Goal: Task Accomplishment & Management: Manage account settings

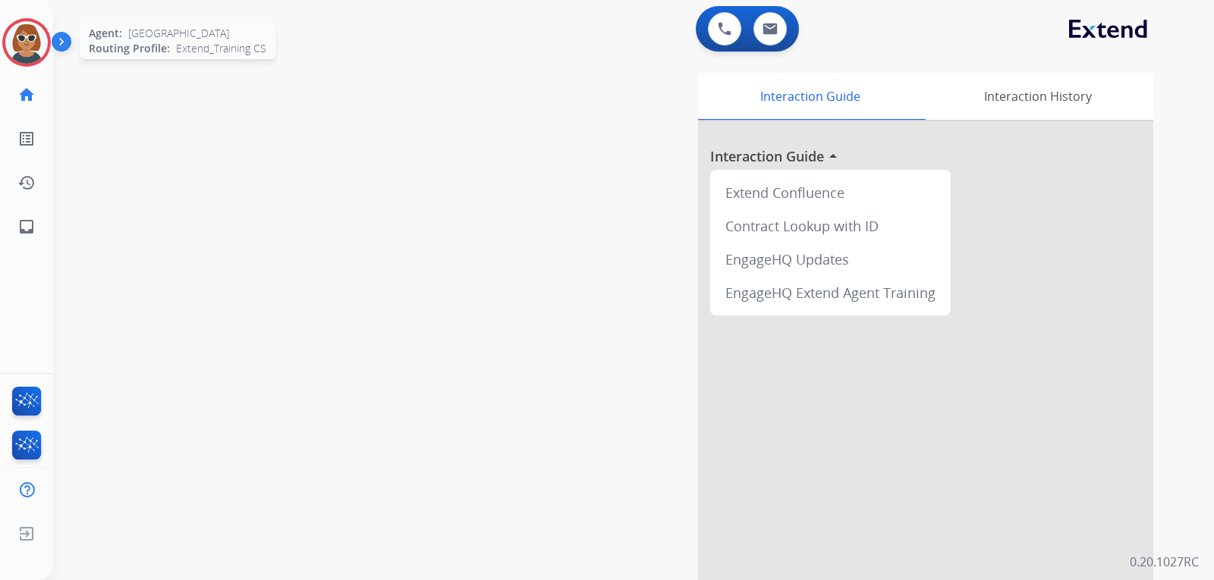
click at [36, 34] on img at bounding box center [26, 42] width 42 height 42
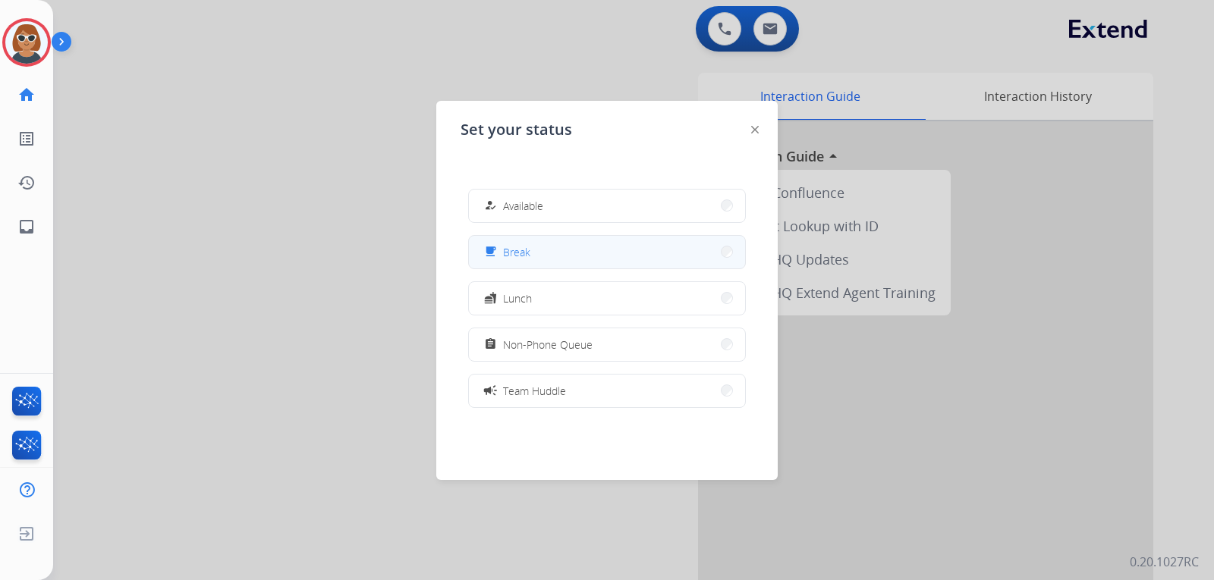
click at [591, 252] on button "free_breakfast Break" at bounding box center [607, 252] width 276 height 33
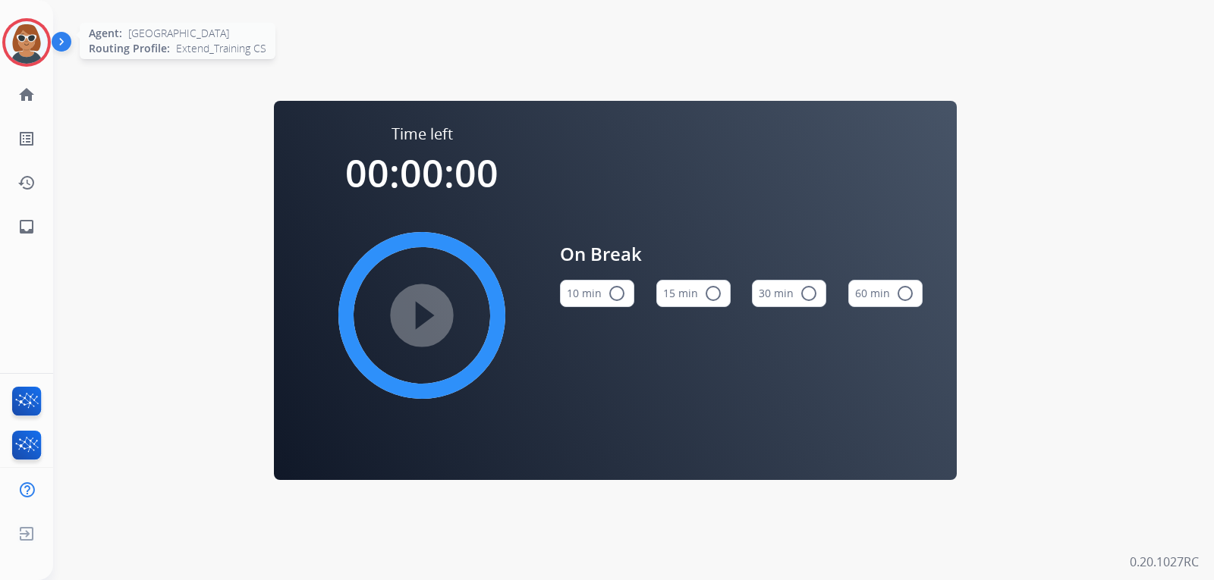
click at [35, 47] on img at bounding box center [26, 42] width 42 height 42
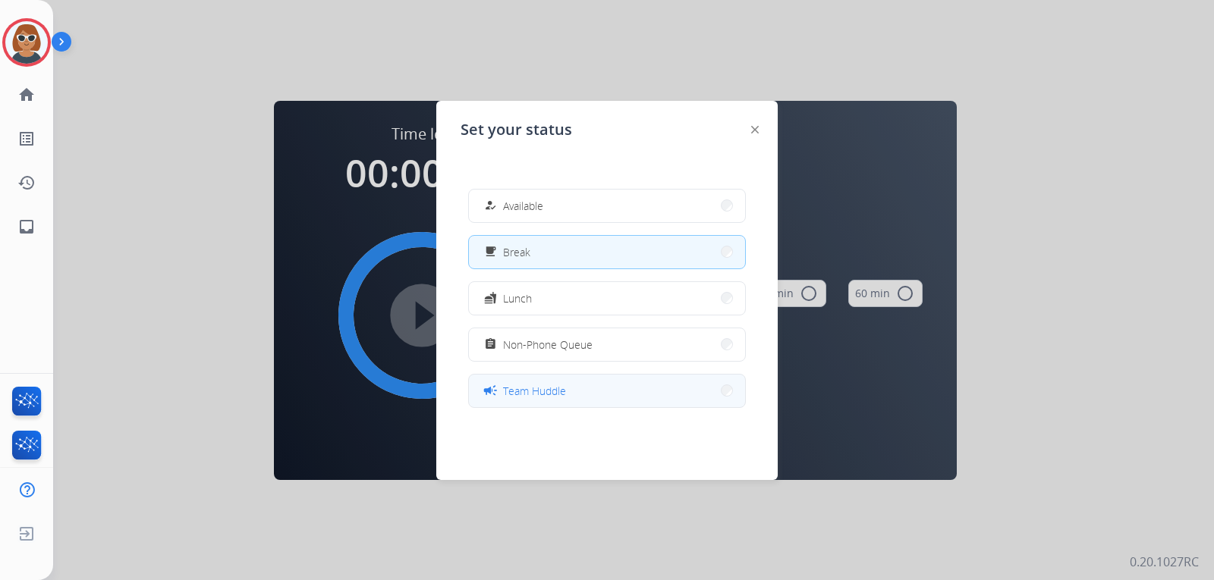
scroll to position [228, 0]
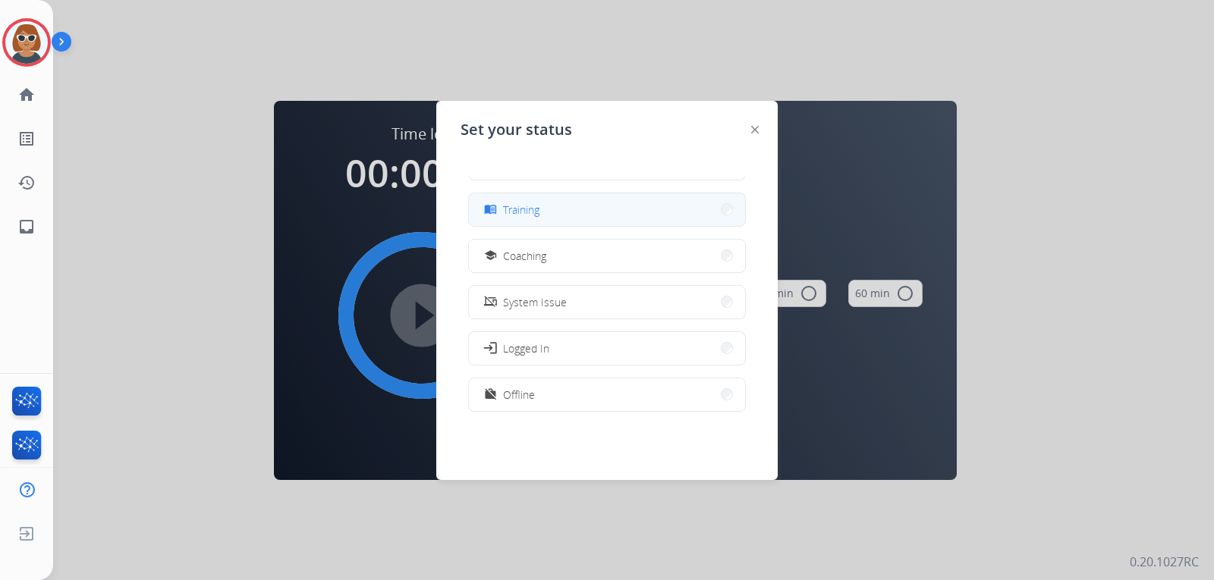
click at [539, 210] on span "Training" at bounding box center [521, 210] width 36 height 16
